Goal: Information Seeking & Learning: Learn about a topic

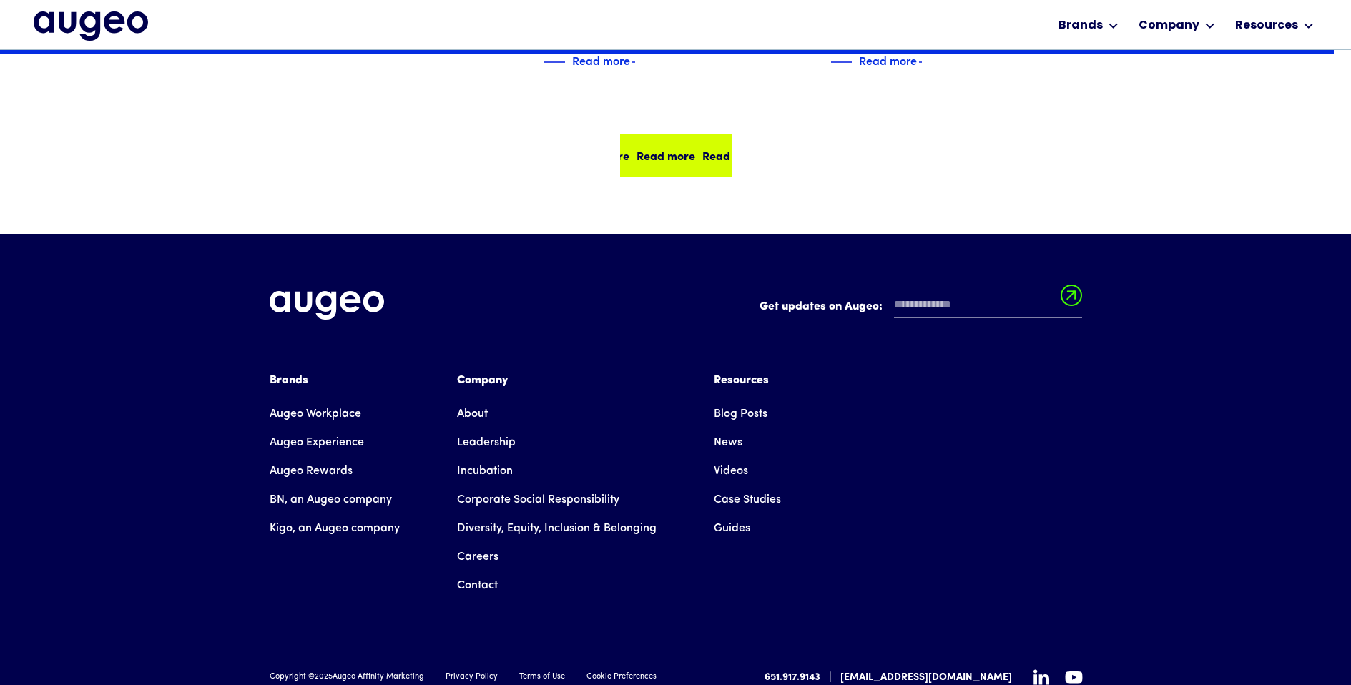
scroll to position [3172, 0]
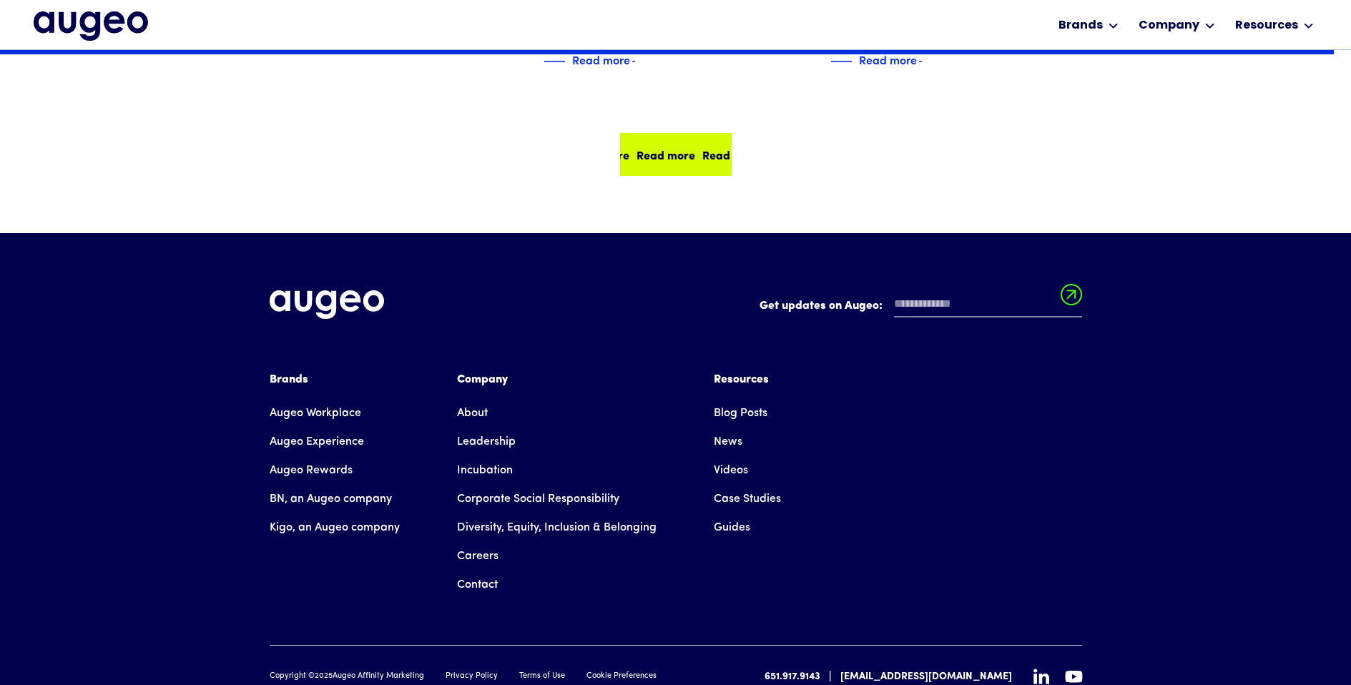
click at [702, 146] on div "Read more" at bounding box center [731, 154] width 59 height 17
